Goal: Use online tool/utility: Utilize a website feature to perform a specific function

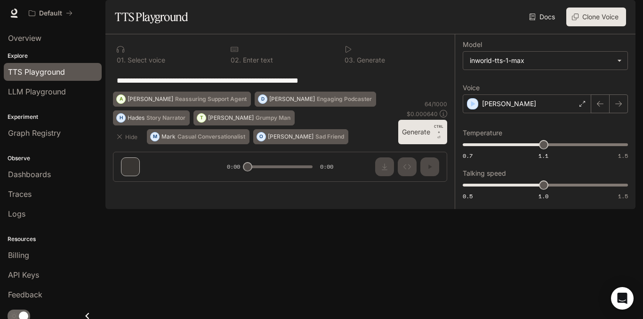
drag, startPoint x: 358, startPoint y: 106, endPoint x: 93, endPoint y: 109, distance: 265.3
click at [105, 109] on main "**********" at bounding box center [370, 104] width 530 height 209
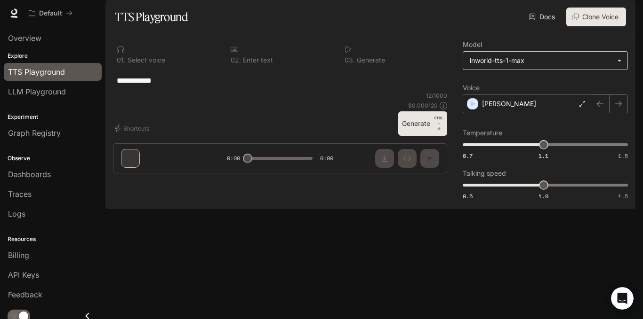
type textarea "**********"
click at [571, 86] on body "**********" at bounding box center [321, 159] width 643 height 319
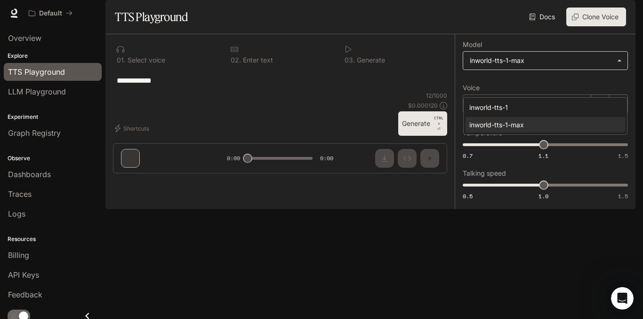
click at [571, 86] on div at bounding box center [321, 159] width 643 height 319
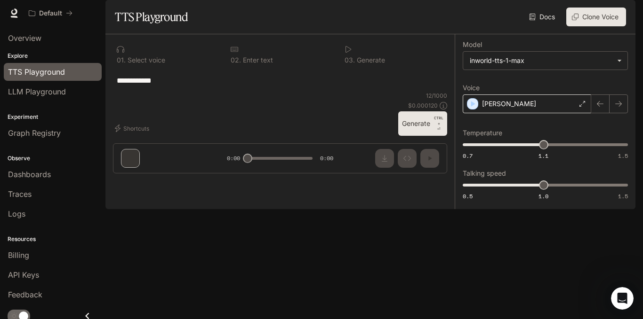
click at [543, 113] on div "[PERSON_NAME]" at bounding box center [526, 104] width 128 height 19
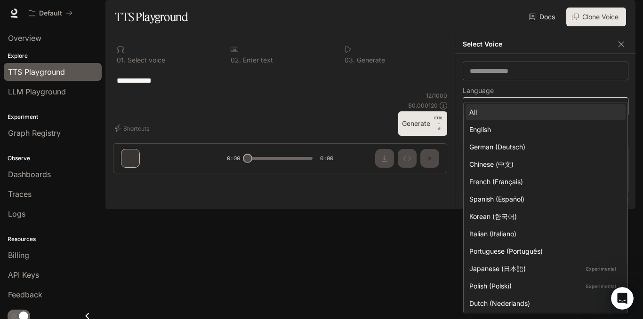
click at [522, 134] on body "**********" at bounding box center [321, 159] width 643 height 319
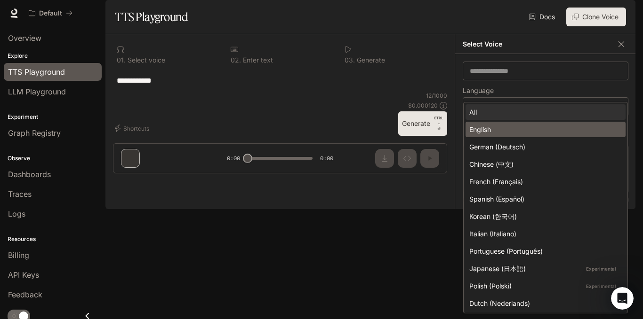
click at [510, 127] on div "English" at bounding box center [543, 130] width 149 height 10
type input "*****"
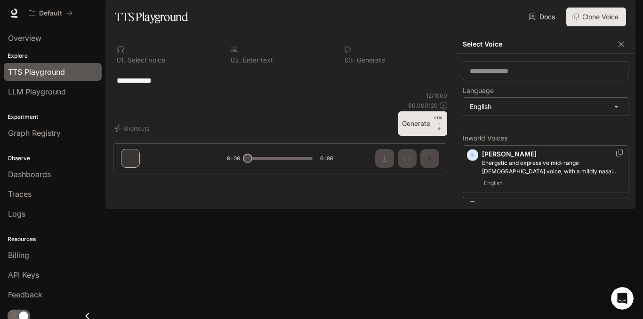
click at [474, 160] on icon "button" at bounding box center [472, 155] width 9 height 9
click at [342, 181] on div "**********" at bounding box center [279, 107] width 349 height 147
click at [474, 210] on icon "button" at bounding box center [473, 207] width 4 height 6
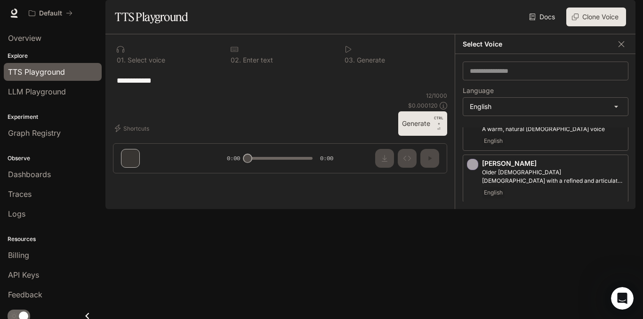
scroll to position [94, 0]
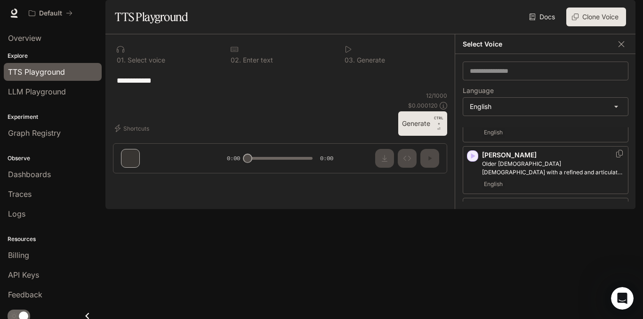
click at [472, 159] on icon "button" at bounding box center [473, 156] width 4 height 6
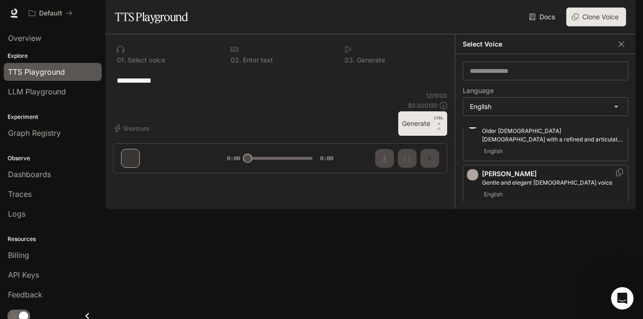
scroll to position [141, 0]
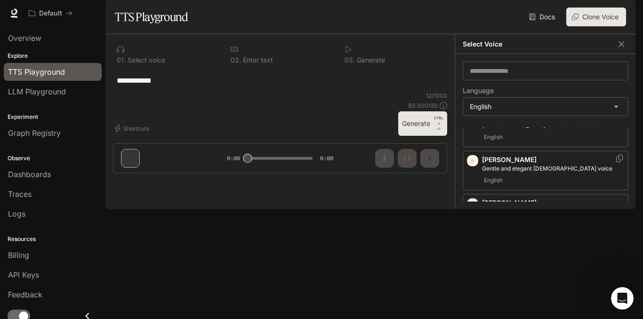
click at [471, 164] on icon "button" at bounding box center [473, 161] width 4 height 6
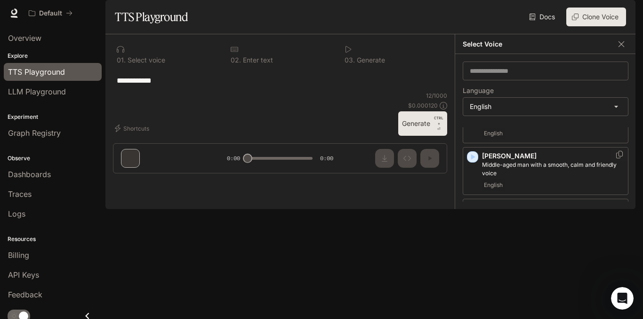
click at [474, 162] on icon "button" at bounding box center [472, 156] width 9 height 9
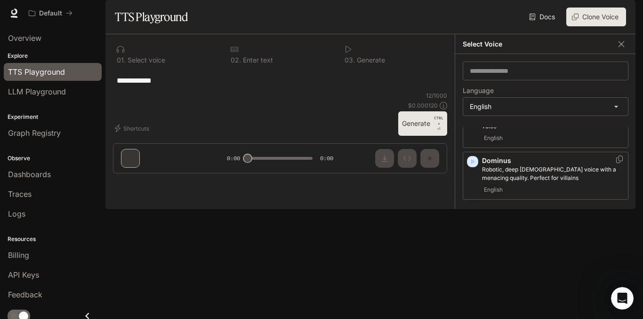
click at [473, 167] on div "button" at bounding box center [472, 162] width 10 height 10
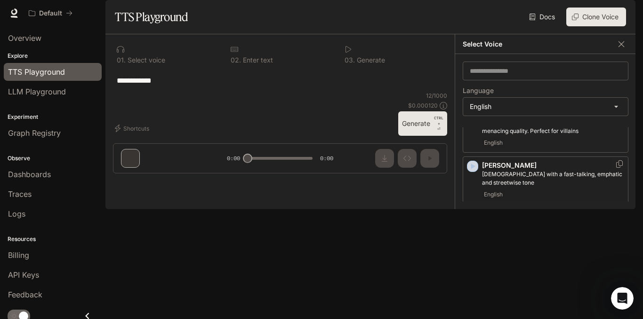
click at [472, 171] on icon "button" at bounding box center [472, 166] width 9 height 9
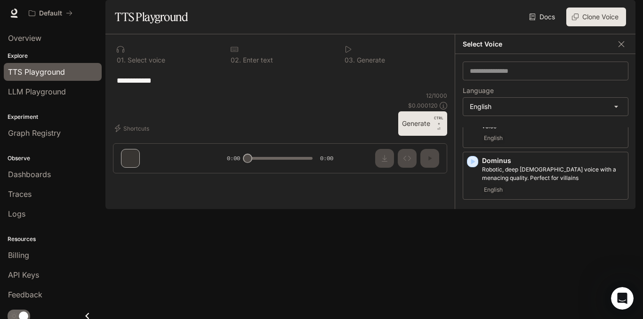
click at [472, 165] on icon "button" at bounding box center [473, 162] width 4 height 6
click at [419, 136] on button "Generate CTRL + ⏎" at bounding box center [422, 123] width 49 height 24
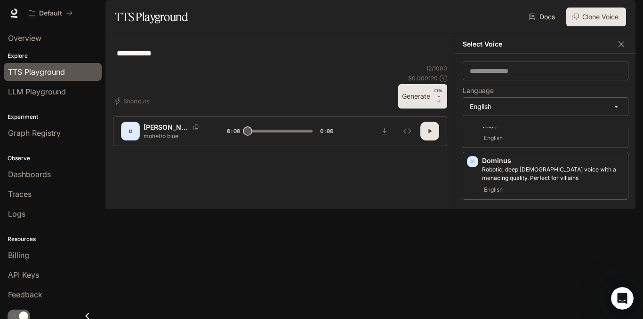
click at [419, 109] on button "Generate CTRL + ⏎" at bounding box center [422, 96] width 49 height 24
click at [496, 166] on p "Dominus" at bounding box center [553, 160] width 142 height 9
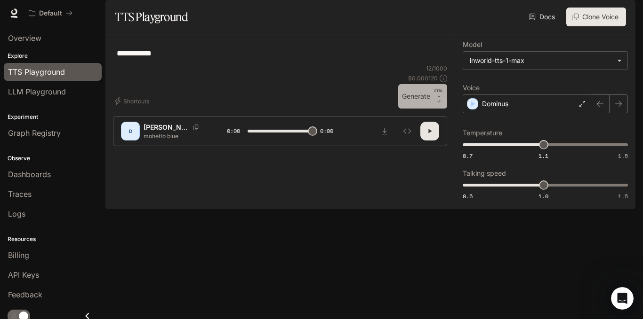
click at [429, 109] on button "Generate CTRL + ⏎" at bounding box center [422, 96] width 49 height 24
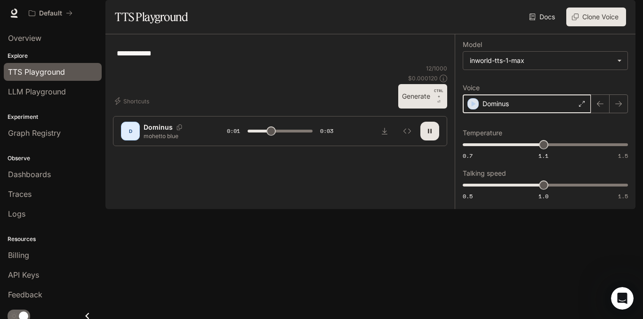
click at [469, 109] on icon "button" at bounding box center [472, 103] width 9 height 9
click at [473, 113] on div "Dominus" at bounding box center [526, 104] width 128 height 19
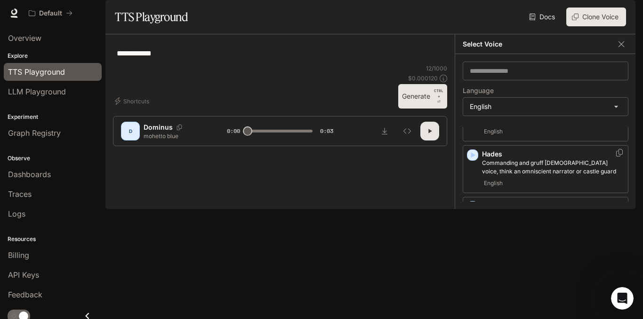
scroll to position [329, 0]
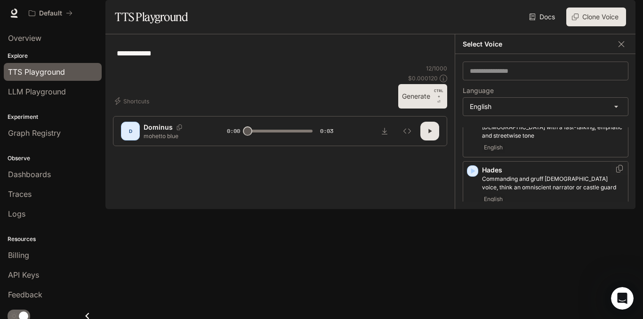
click at [473, 176] on icon "button" at bounding box center [472, 171] width 9 height 9
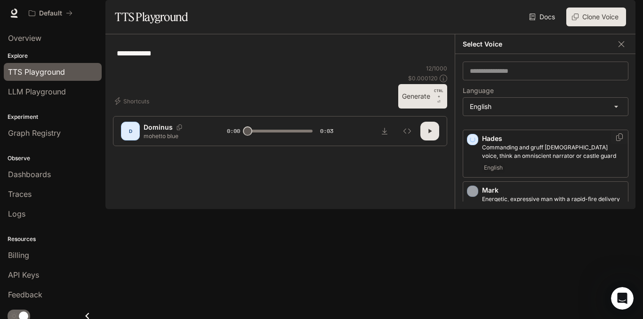
scroll to position [376, 0]
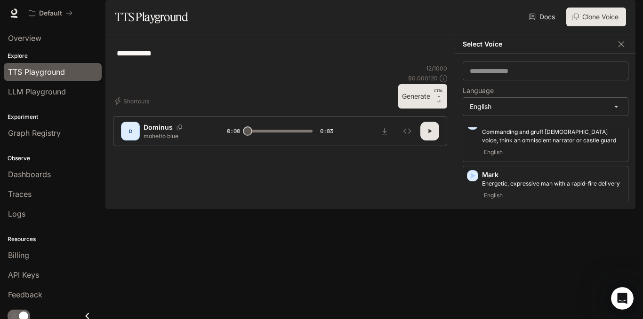
click at [475, 162] on div "Hades Commanding and gruff [DEMOGRAPHIC_DATA] voice, think an omniscient narrat…" at bounding box center [545, 138] width 166 height 48
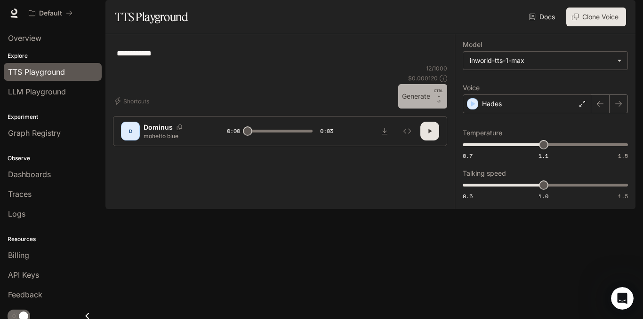
click at [421, 109] on button "Generate CTRL + ⏎" at bounding box center [422, 96] width 49 height 24
click at [407, 109] on button "Generate CTRL + ⏎" at bounding box center [422, 96] width 49 height 24
click at [409, 109] on button "Generate CTRL + ⏎" at bounding box center [422, 96] width 49 height 24
click at [412, 109] on button "Generate CTRL + ⏎" at bounding box center [422, 96] width 49 height 24
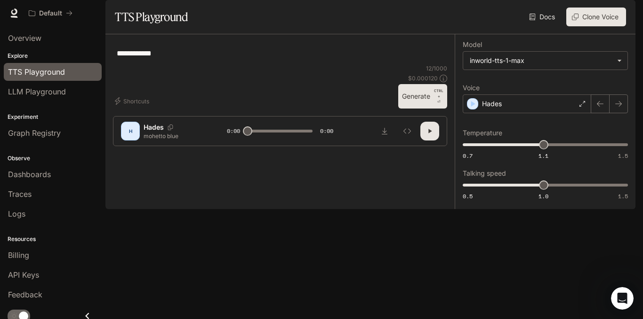
type input "*"
click at [382, 135] on icon "Download audio" at bounding box center [385, 131] width 6 height 7
drag, startPoint x: 528, startPoint y: 167, endPoint x: 511, endPoint y: 187, distance: 26.3
click at [528, 152] on span "0.7 1.1 1.5 1.1" at bounding box center [542, 145] width 161 height 14
type input "****"
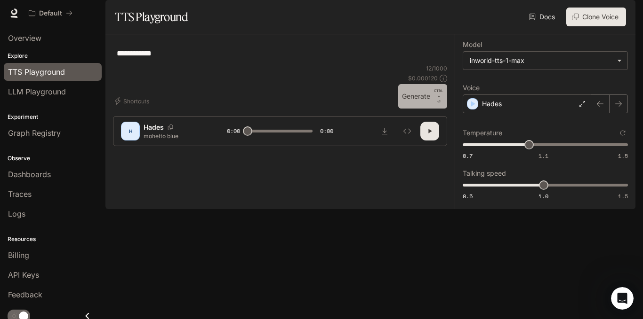
click at [427, 109] on button "Generate CTRL + ⏎" at bounding box center [422, 96] width 49 height 24
type input "*"
click at [388, 135] on icon "Download audio" at bounding box center [385, 131] width 8 height 8
click at [541, 152] on span "0.7 1.1 1.5 1.03" at bounding box center [542, 145] width 161 height 14
type input "****"
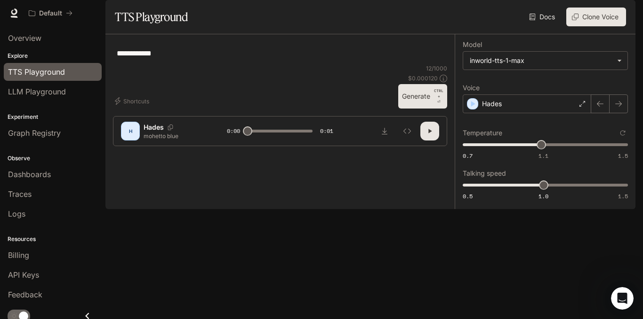
click at [518, 113] on div "Hades" at bounding box center [526, 104] width 128 height 19
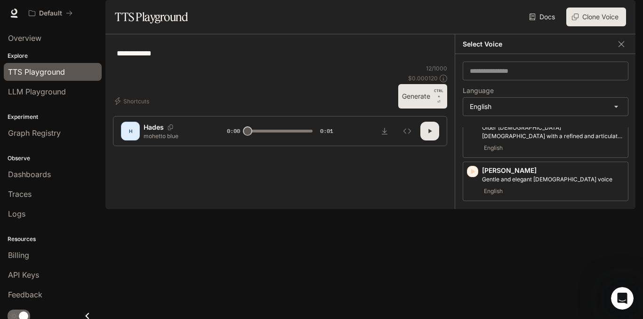
scroll to position [235, 0]
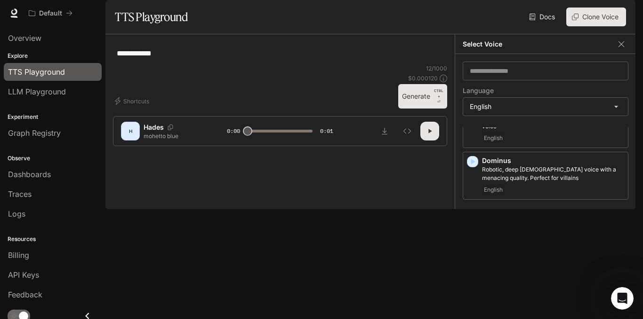
click at [415, 64] on div "**********" at bounding box center [280, 53] width 334 height 23
click at [395, 64] on div "**********" at bounding box center [280, 53] width 334 height 23
drag, startPoint x: 357, startPoint y: 205, endPoint x: 369, endPoint y: 198, distance: 14.5
click at [357, 64] on div "**********" at bounding box center [280, 53] width 334 height 23
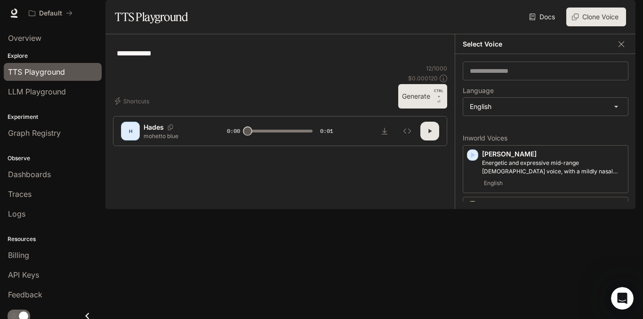
click at [426, 64] on div "**********" at bounding box center [280, 53] width 334 height 23
click at [429, 64] on div "**********" at bounding box center [280, 53] width 334 height 23
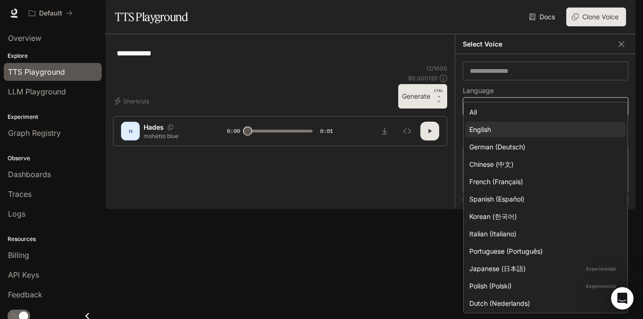
click at [495, 139] on body "**********" at bounding box center [321, 159] width 643 height 319
click at [413, 189] on div at bounding box center [321, 159] width 643 height 319
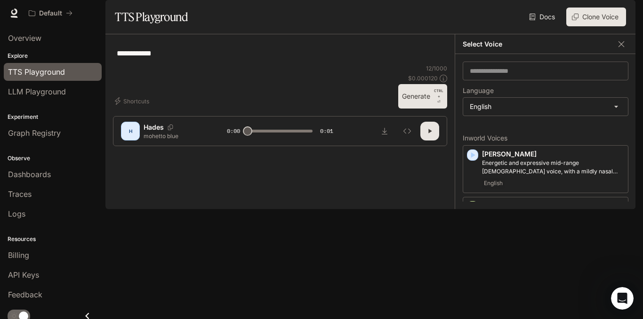
click at [642, 194] on div "**********" at bounding box center [321, 159] width 643 height 319
click at [633, 201] on div "​ Language English ***** ​ Inworld Voices [PERSON_NAME] and expressive mid-rang…" at bounding box center [545, 131] width 181 height 155
click at [630, 202] on div "​ Language English ***** ​ Inworld Voices [PERSON_NAME] and expressive mid-rang…" at bounding box center [545, 131] width 181 height 155
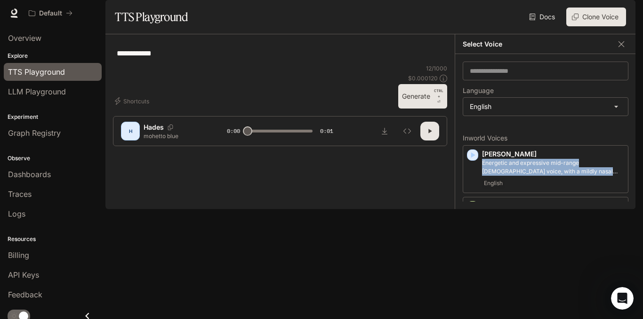
click at [630, 202] on div "​ Language English ***** ​ Inworld Voices [PERSON_NAME] and expressive mid-rang…" at bounding box center [545, 131] width 181 height 155
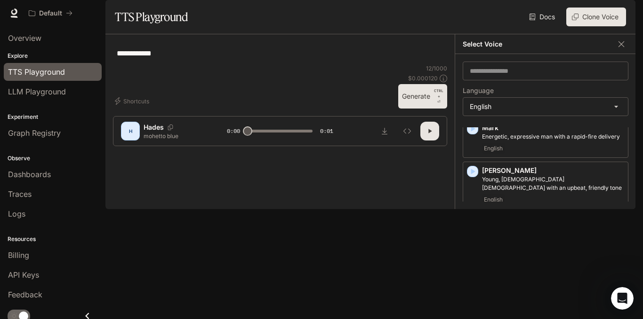
scroll to position [612, 0]
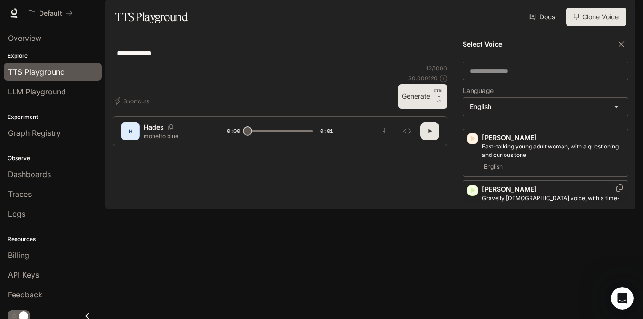
click at [473, 195] on icon "button" at bounding box center [472, 190] width 9 height 9
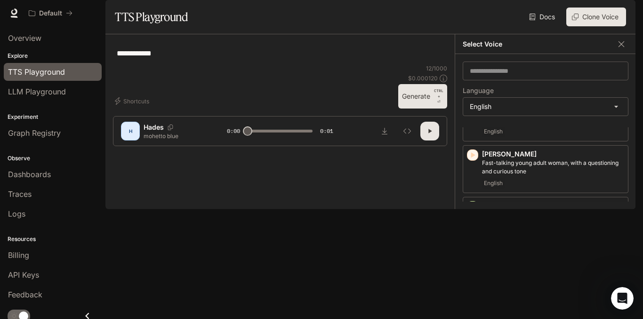
scroll to position [636, 0]
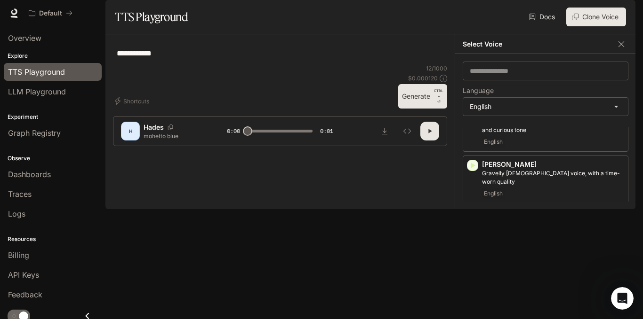
click at [472, 270] on icon "button" at bounding box center [473, 269] width 4 height 6
click at [474, 222] on icon "button" at bounding box center [472, 217] width 9 height 9
click at [468, 170] on icon "button" at bounding box center [472, 165] width 9 height 9
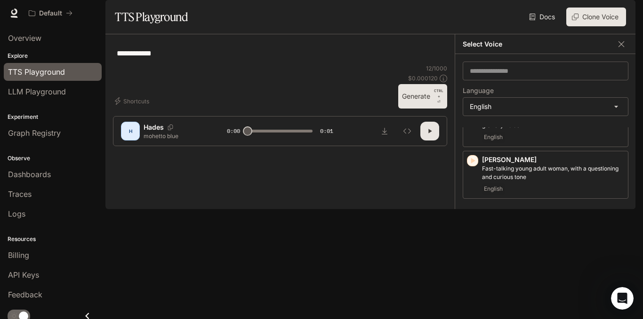
click at [474, 225] on div "[PERSON_NAME] [DEMOGRAPHIC_DATA] voice, with a time-worn quality English" at bounding box center [545, 227] width 166 height 48
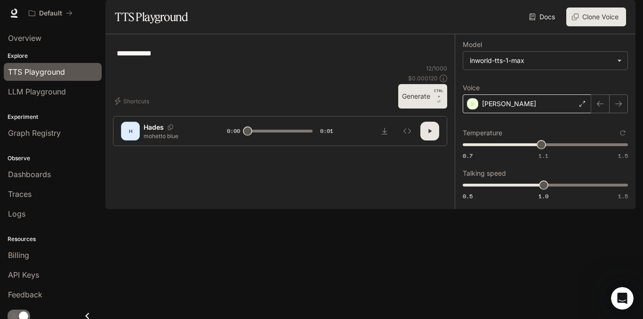
click at [490, 109] on p "[PERSON_NAME]" at bounding box center [509, 103] width 54 height 9
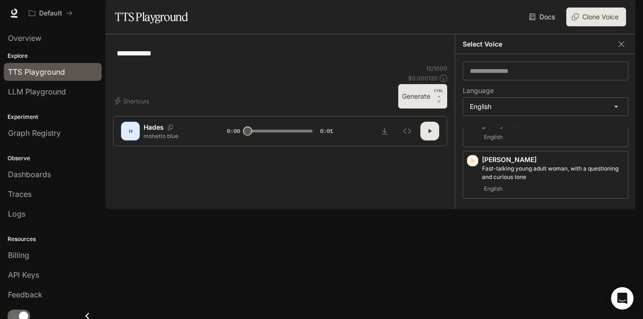
click at [471, 215] on icon "button" at bounding box center [473, 213] width 4 height 6
click at [474, 166] on icon "button" at bounding box center [472, 160] width 9 height 9
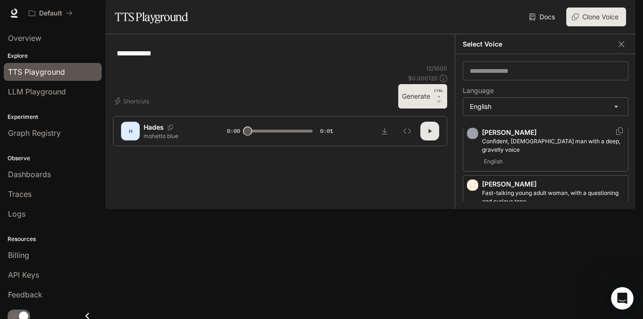
scroll to position [542, 0]
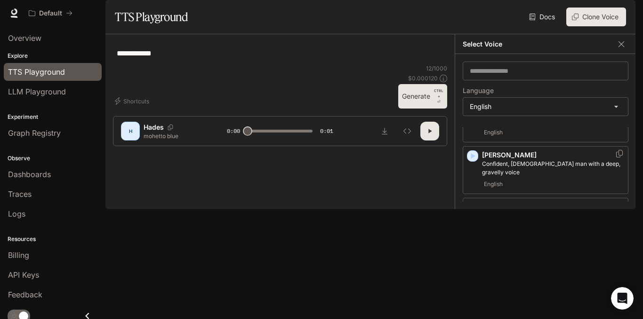
click at [471, 161] on icon "button" at bounding box center [472, 155] width 9 height 9
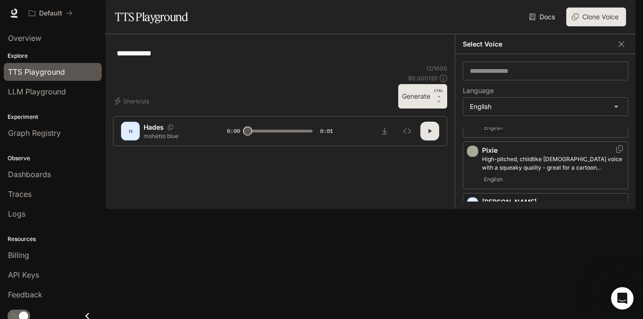
scroll to position [448, 0]
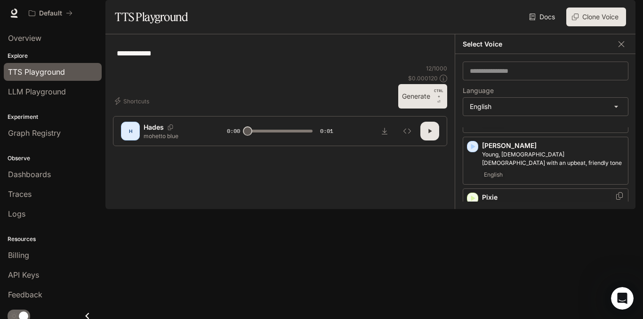
click at [469, 203] on icon "button" at bounding box center [472, 198] width 9 height 9
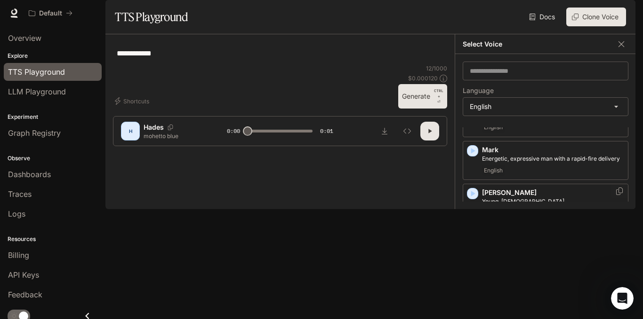
click at [475, 199] on icon "button" at bounding box center [472, 193] width 9 height 9
click at [472, 156] on icon "button" at bounding box center [472, 150] width 9 height 9
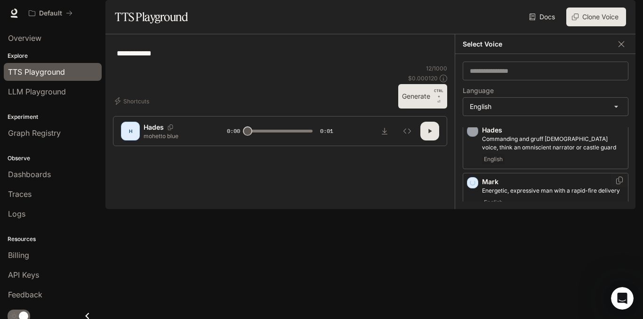
scroll to position [354, 0]
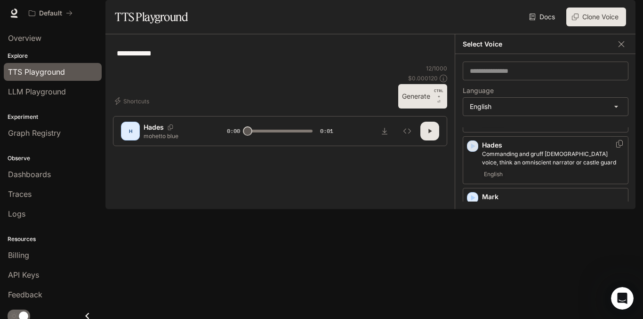
click at [470, 151] on icon "button" at bounding box center [472, 146] width 9 height 9
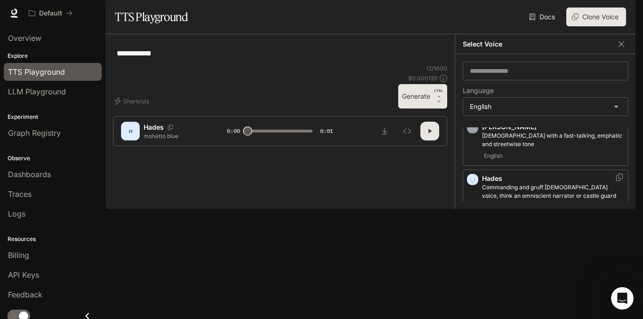
scroll to position [307, 0]
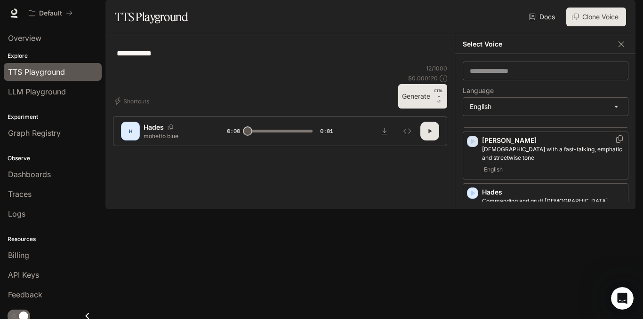
click at [470, 146] on icon "button" at bounding box center [472, 141] width 9 height 9
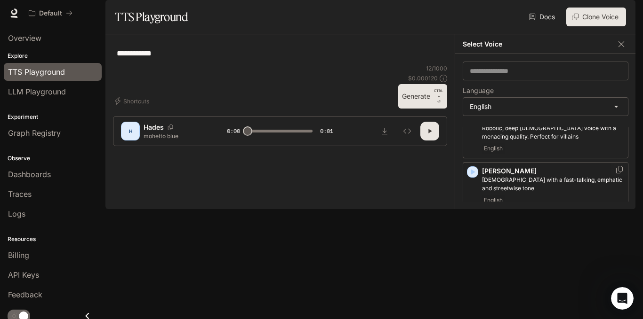
scroll to position [260, 0]
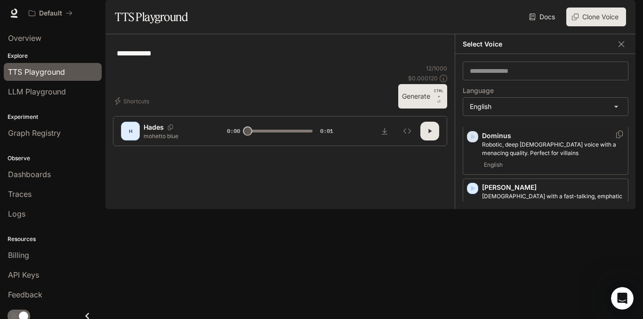
click at [470, 142] on icon "button" at bounding box center [472, 136] width 9 height 9
click at [474, 243] on icon "button" at bounding box center [473, 241] width 4 height 6
click at [511, 244] on p "Hades" at bounding box center [553, 239] width 142 height 9
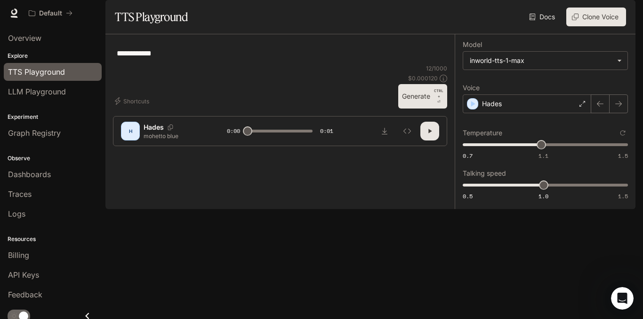
click at [417, 109] on button "Generate CTRL + ⏎" at bounding box center [422, 96] width 49 height 24
type input "*"
click at [383, 135] on icon "Download audio" at bounding box center [385, 131] width 8 height 8
drag, startPoint x: 169, startPoint y: 79, endPoint x: 91, endPoint y: 69, distance: 78.3
click at [105, 69] on main "**********" at bounding box center [370, 104] width 530 height 209
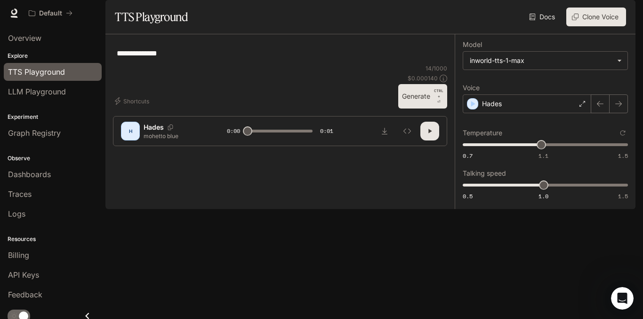
type textarea "**********"
click at [411, 109] on button "Generate CTRL + ⏎" at bounding box center [422, 96] width 49 height 24
type input "*"
click at [387, 135] on icon "Download audio" at bounding box center [385, 131] width 8 height 8
drag, startPoint x: 182, startPoint y: 83, endPoint x: 94, endPoint y: 83, distance: 88.0
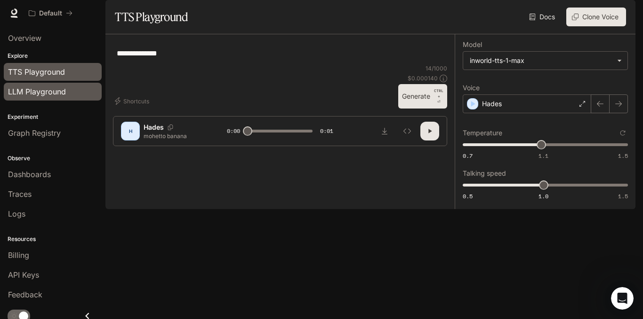
click at [105, 83] on main "**********" at bounding box center [370, 104] width 530 height 209
type textarea "**********"
click at [402, 109] on button "Generate CTRL + ⏎" at bounding box center [422, 96] width 49 height 24
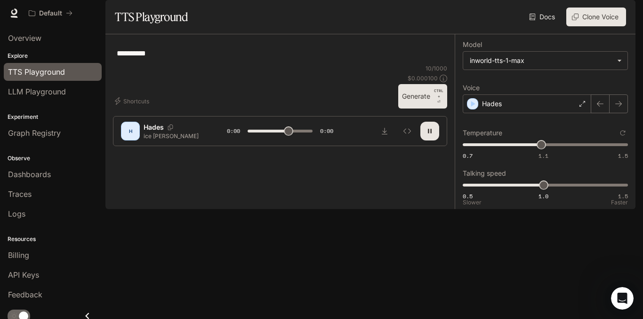
click at [532, 192] on span "0.5 1.0 1.5 1" at bounding box center [542, 185] width 161 height 14
type input "***"
click at [413, 109] on button "Generate CTRL + ⏎" at bounding box center [422, 96] width 49 height 24
click at [516, 192] on span "0.5 1.0 1.5 0.9" at bounding box center [542, 185] width 161 height 14
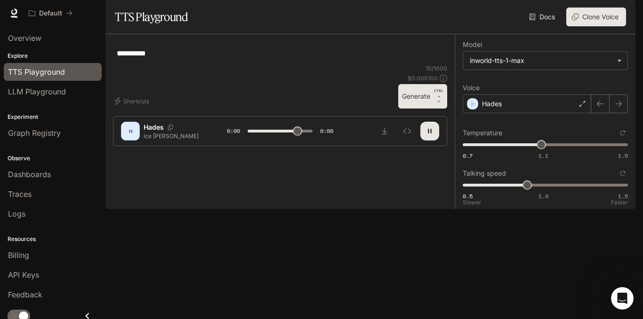
type input "***"
click at [428, 109] on button "Generate CTRL + ⏎" at bounding box center [422, 96] width 49 height 24
type input "***"
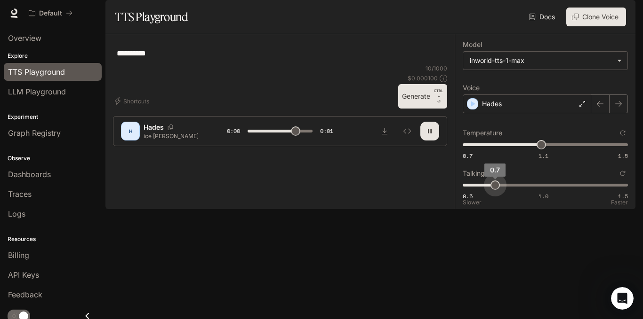
click at [500, 190] on span "0.7" at bounding box center [494, 185] width 9 height 9
type input "*"
click at [542, 192] on span "0.5 1.0 1.5 0.7" at bounding box center [542, 185] width 161 height 14
type input "*"
click at [499, 152] on span "0.7 1.1 1.5 1.09" at bounding box center [542, 145] width 161 height 14
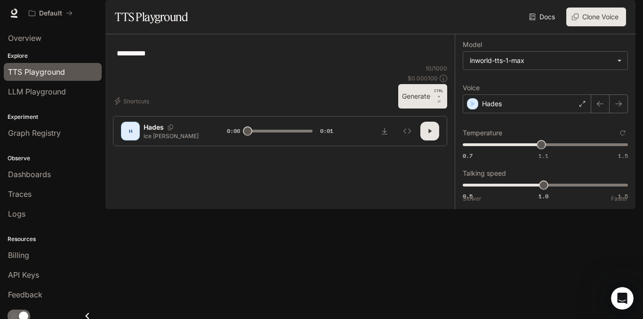
type input "****"
click at [424, 109] on button "Generate CTRL + ⏎" at bounding box center [422, 96] width 49 height 24
type input "*"
type input "****"
click at [486, 152] on span "0.7 1.1 1.5 0.82" at bounding box center [542, 145] width 161 height 14
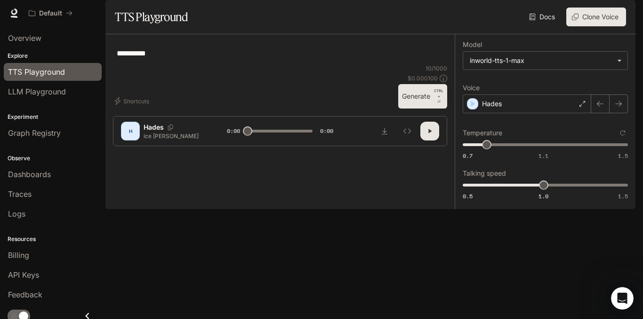
click at [432, 109] on button "Generate CTRL + ⏎" at bounding box center [422, 96] width 49 height 24
type input "*"
click at [138, 59] on textarea "**********" at bounding box center [280, 53] width 326 height 11
type textarea "**********"
click at [418, 109] on button "Generate CTRL + ⏎" at bounding box center [422, 96] width 49 height 24
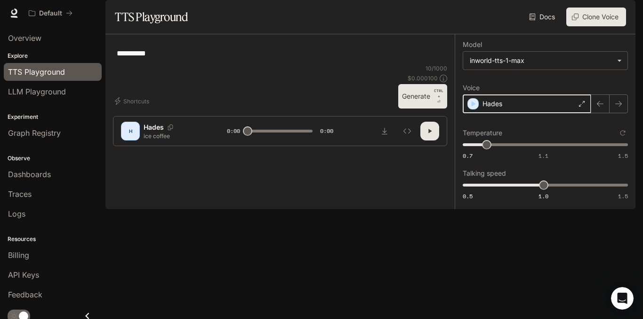
click at [475, 109] on icon "button" at bounding box center [472, 103] width 9 height 9
click at [583, 107] on icon at bounding box center [582, 104] width 6 height 6
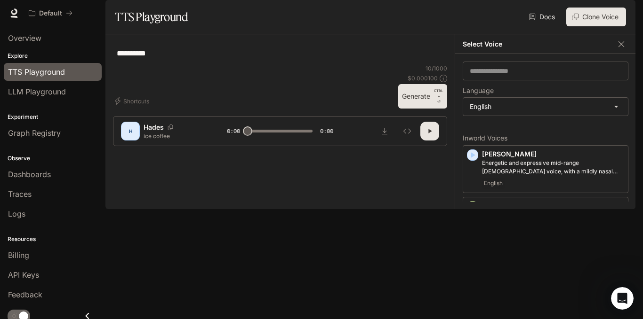
scroll to position [282, 0]
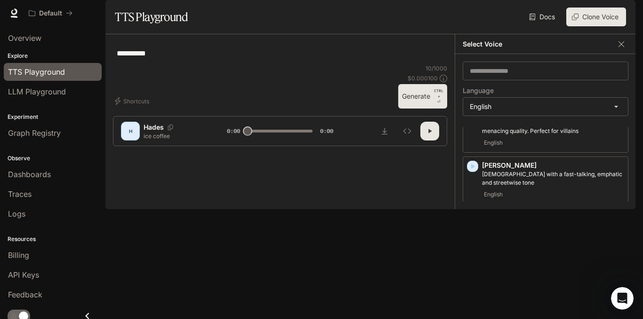
click at [471, 223] on icon "button" at bounding box center [472, 218] width 9 height 9
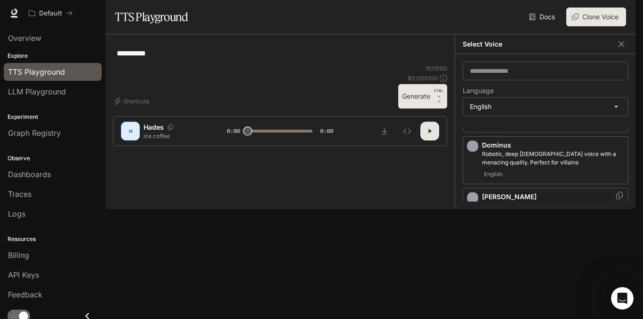
scroll to position [235, 0]
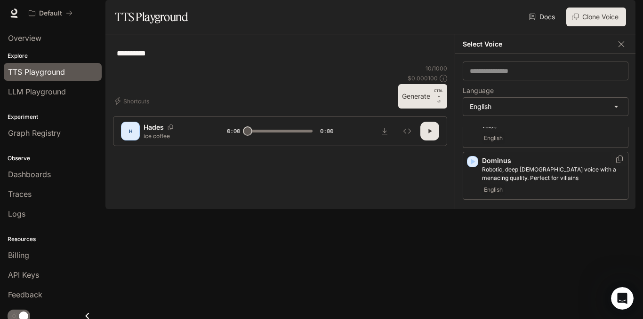
click at [469, 167] on icon "button" at bounding box center [472, 161] width 9 height 9
click at [473, 218] on icon "button" at bounding box center [472, 213] width 9 height 9
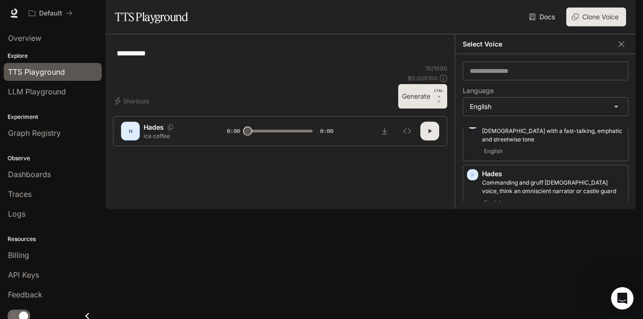
scroll to position [376, 0]
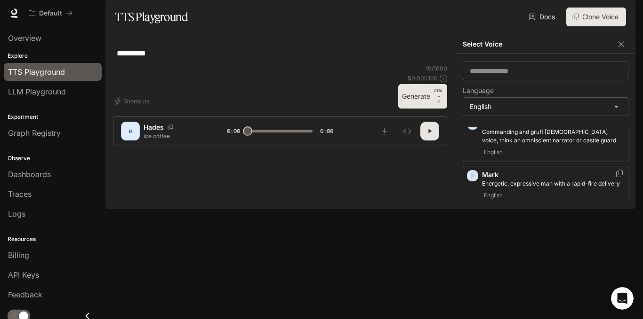
click at [476, 181] on icon "button" at bounding box center [472, 175] width 9 height 9
click at [477, 224] on div "button" at bounding box center [472, 219] width 10 height 10
click at [473, 291] on div "Pixie High-pitched, childlike [DEMOGRAPHIC_DATA] voice with a squeaky quality -…" at bounding box center [545, 285] width 166 height 48
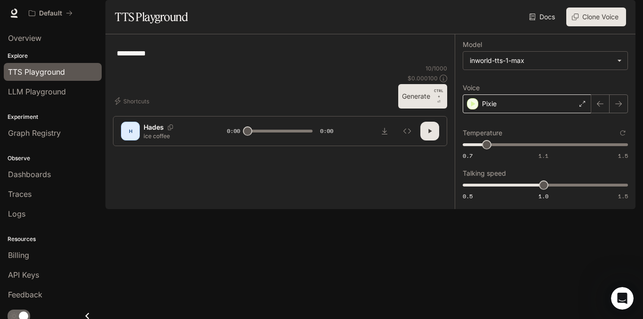
click at [578, 113] on div "Pixie" at bounding box center [526, 104] width 128 height 19
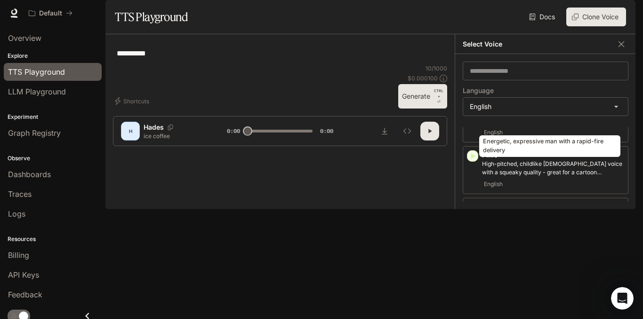
scroll to position [517, 0]
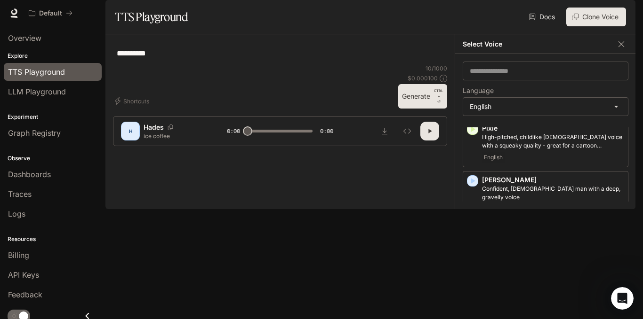
click at [474, 238] on icon "button" at bounding box center [472, 232] width 9 height 9
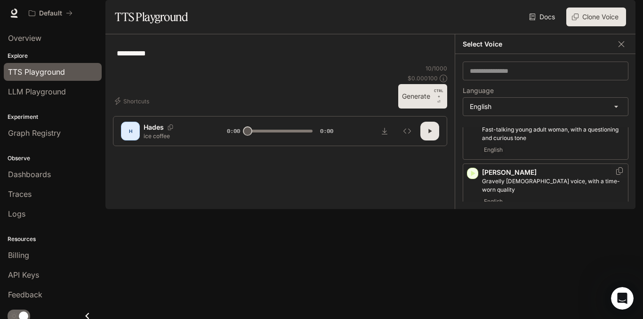
scroll to position [636, 0]
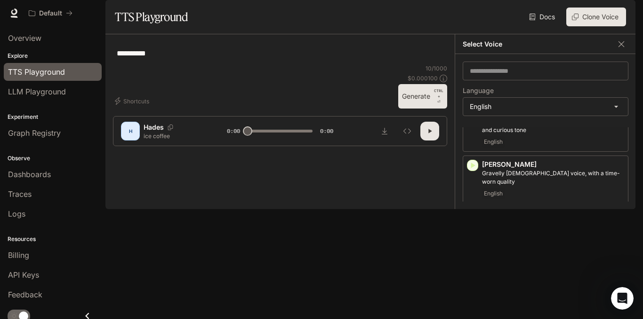
click at [468, 222] on icon "button" at bounding box center [472, 217] width 9 height 9
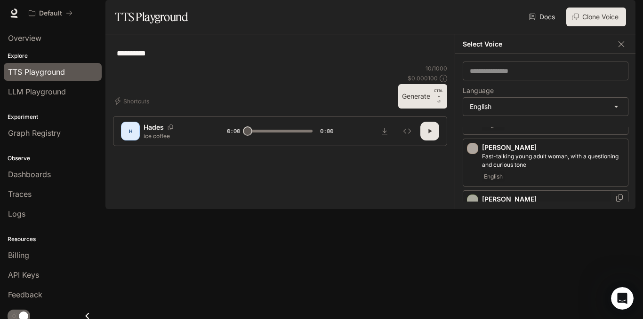
scroll to position [589, 0]
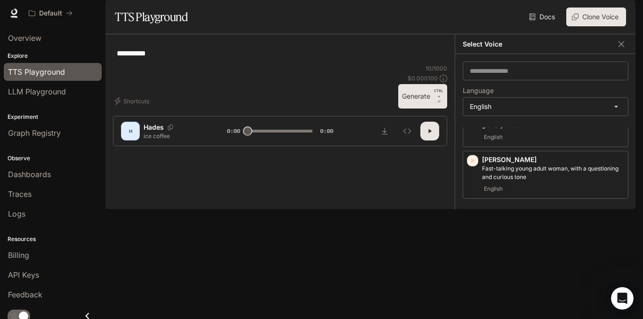
click at [471, 217] on icon "button" at bounding box center [472, 212] width 9 height 9
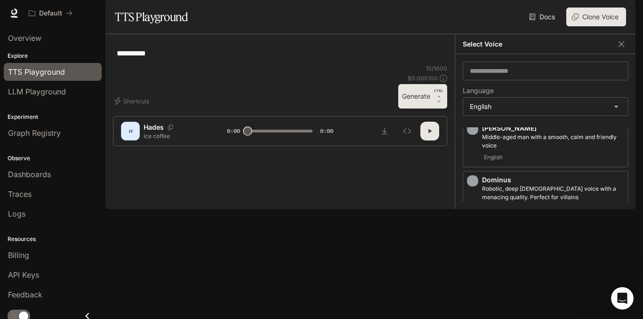
scroll to position [213, 0]
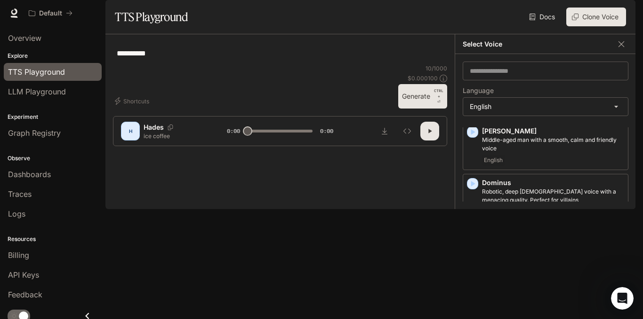
click at [475, 240] on icon "button" at bounding box center [472, 235] width 9 height 9
click at [475, 189] on icon "button" at bounding box center [472, 183] width 9 height 9
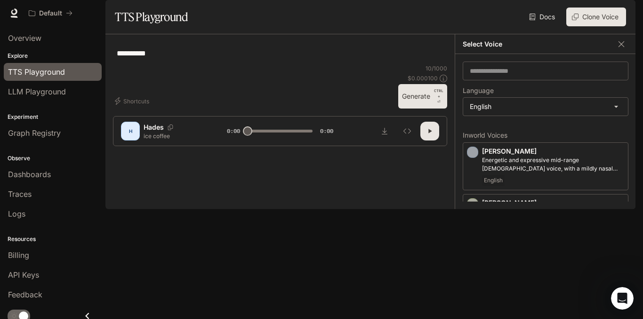
scroll to position [0, 0]
click at [474, 237] on div "[PERSON_NAME] A warm, natural [DEMOGRAPHIC_DATA] voice English" at bounding box center [545, 217] width 166 height 40
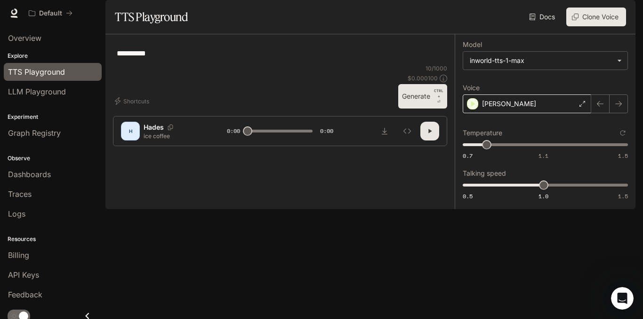
click at [581, 107] on icon at bounding box center [582, 104] width 6 height 6
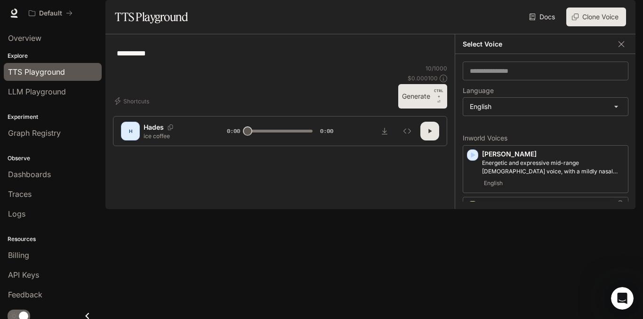
click at [477, 212] on div "button" at bounding box center [472, 207] width 10 height 10
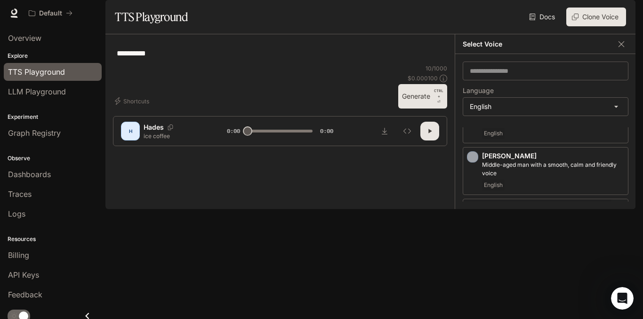
scroll to position [235, 0]
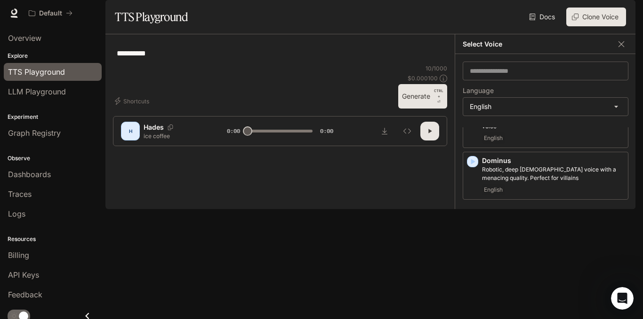
click at [473, 218] on icon "button" at bounding box center [472, 213] width 9 height 9
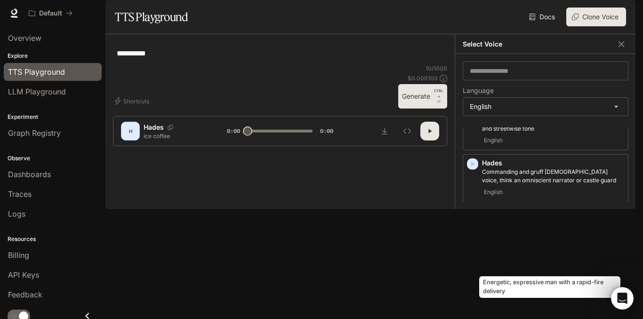
scroll to position [329, 0]
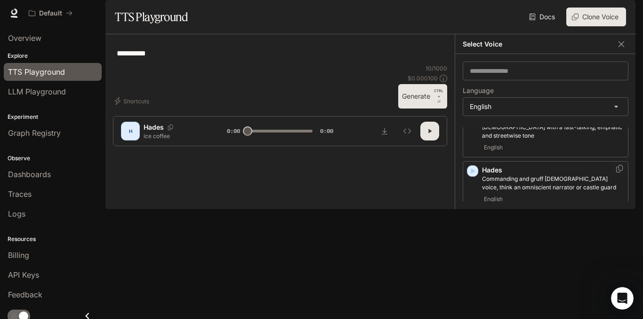
click at [471, 174] on icon "button" at bounding box center [473, 171] width 4 height 6
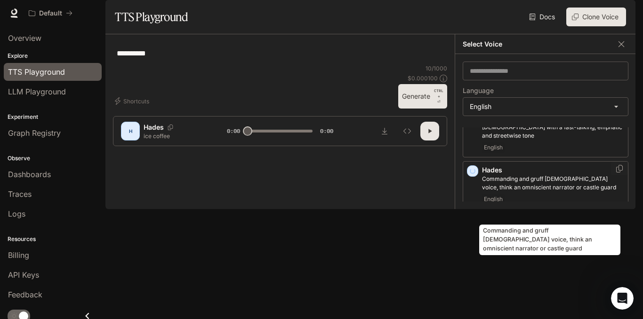
click at [508, 192] on p "Commanding and gruff [DEMOGRAPHIC_DATA] voice, think an omniscient narrator or …" at bounding box center [553, 183] width 142 height 17
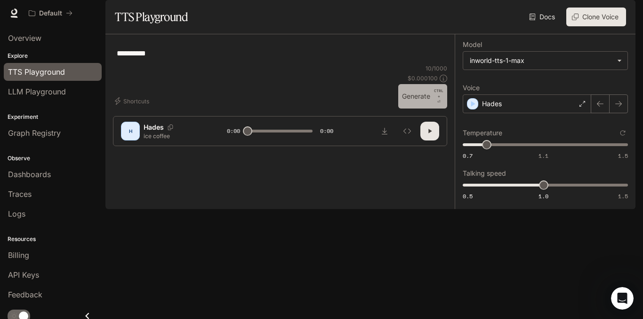
click at [427, 109] on button "Generate CTRL + ⏎" at bounding box center [422, 96] width 49 height 24
click at [133, 139] on div "H" at bounding box center [130, 131] width 15 height 15
click at [149, 132] on p "Hades" at bounding box center [153, 127] width 20 height 9
click at [405, 109] on button "Generate CTRL + ⏎" at bounding box center [422, 96] width 49 height 24
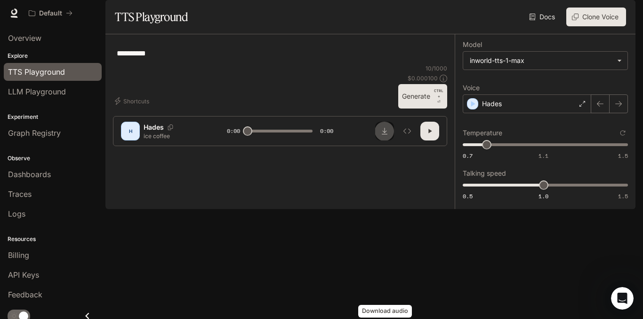
click at [384, 141] on button "Download audio" at bounding box center [384, 131] width 19 height 19
drag, startPoint x: 427, startPoint y: 260, endPoint x: 378, endPoint y: 267, distance: 49.9
click at [427, 109] on button "Generate CTRL + ⏎" at bounding box center [422, 96] width 49 height 24
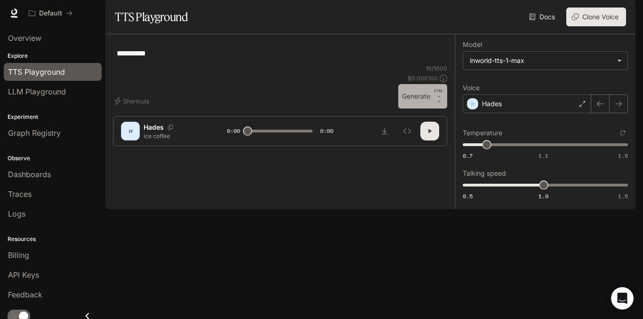
click at [432, 109] on button "Generate CTRL + ⏎" at bounding box center [422, 96] width 49 height 24
click at [425, 109] on button "Generate CTRL + ⏎" at bounding box center [422, 96] width 49 height 24
click at [420, 109] on button "Generate CTRL + ⏎" at bounding box center [422, 96] width 49 height 24
click at [418, 109] on button "Generate CTRL + ⏎" at bounding box center [422, 96] width 49 height 24
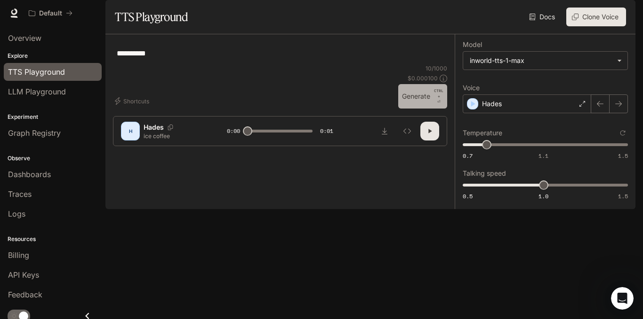
click at [418, 109] on button "Generate CTRL + ⏎" at bounding box center [422, 96] width 49 height 24
type input "*"
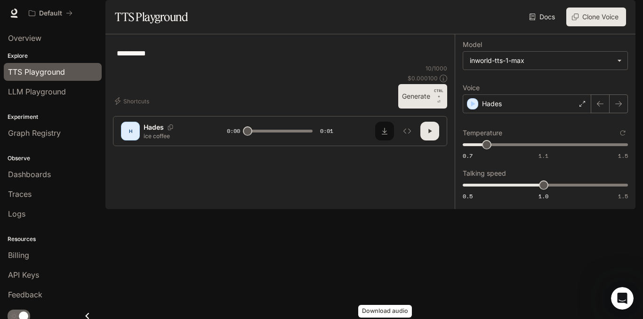
click at [376, 141] on button "Download audio" at bounding box center [384, 131] width 19 height 19
